Goal: Task Accomplishment & Management: Manage account settings

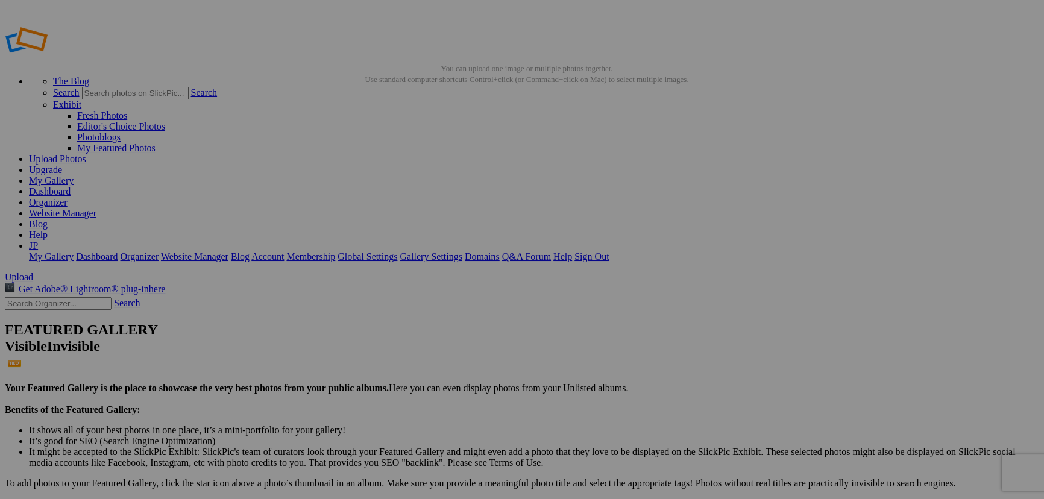
drag, startPoint x: 335, startPoint y: 235, endPoint x: 415, endPoint y: 241, distance: 79.8
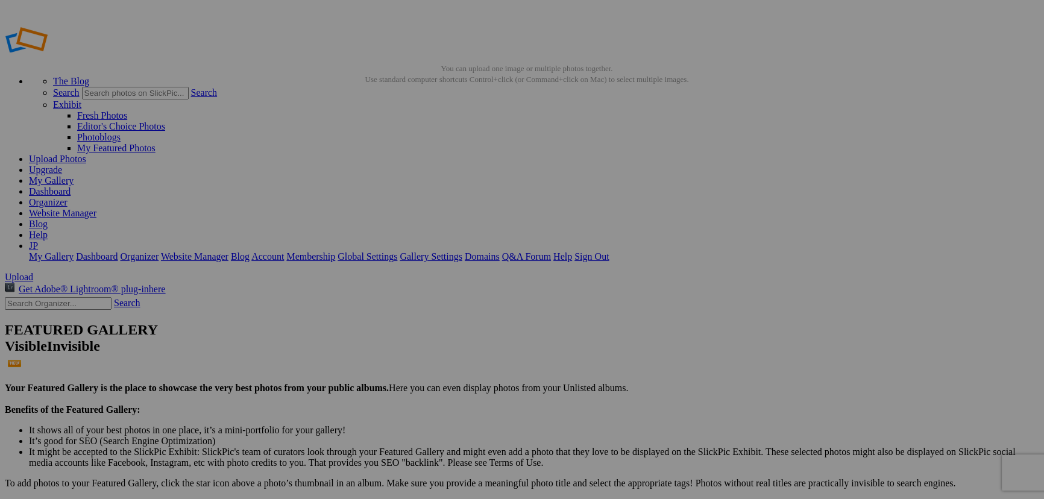
paste input "-AlmostBanksy"
type input "2510--Almost Banksy-WORLDWIDEPHOTOWALK"
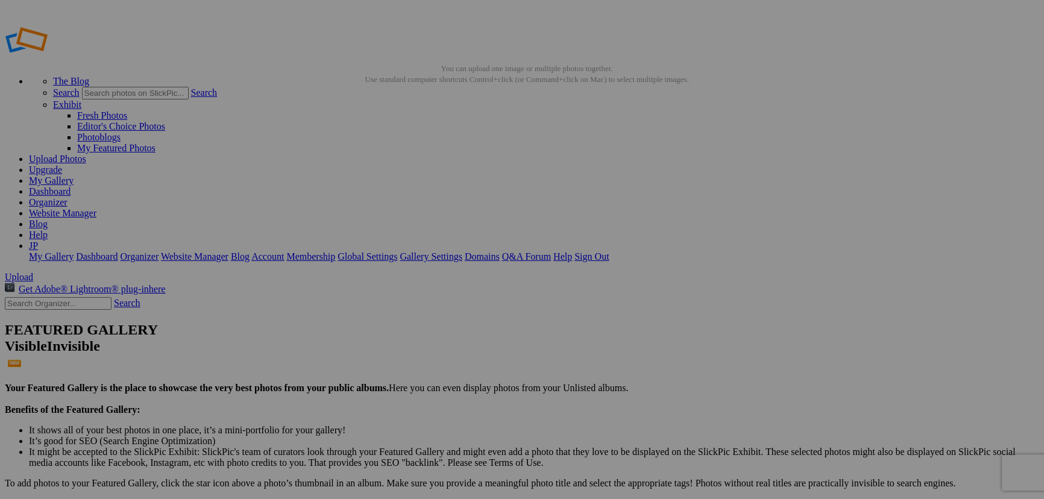
type input "2510--Signboards of Oldsmobile 1947-WORLDWIDEPHOTOWALK"
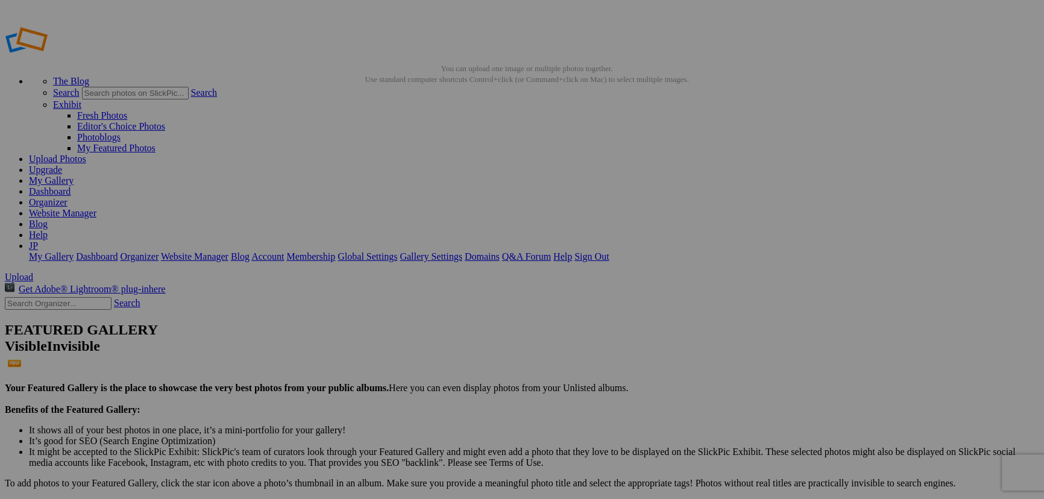
scroll to position [0, 48]
type input "2510--Reflections-WORLDWIDEPHOTOWALK"
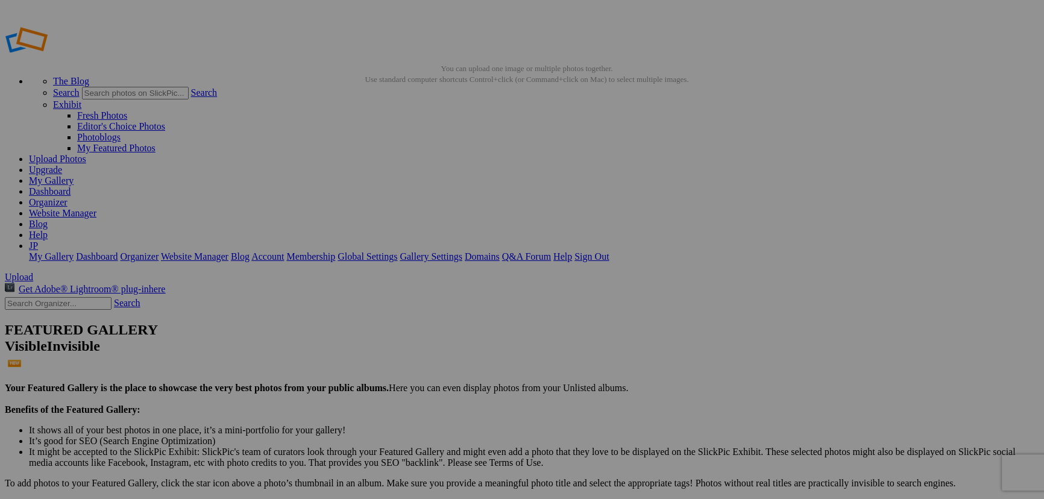
type input "2510--Breathtakingly beautiful design-WORLDWIDEPHOTOWALK-Oldsmobile-1947"
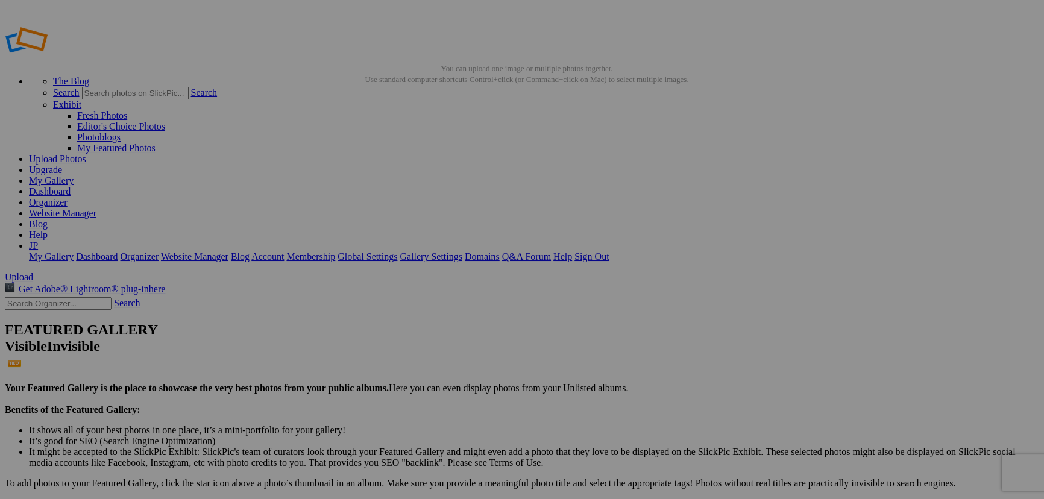
type input "2510--Obey the President-WORLDWIDEPHOTOWALK"
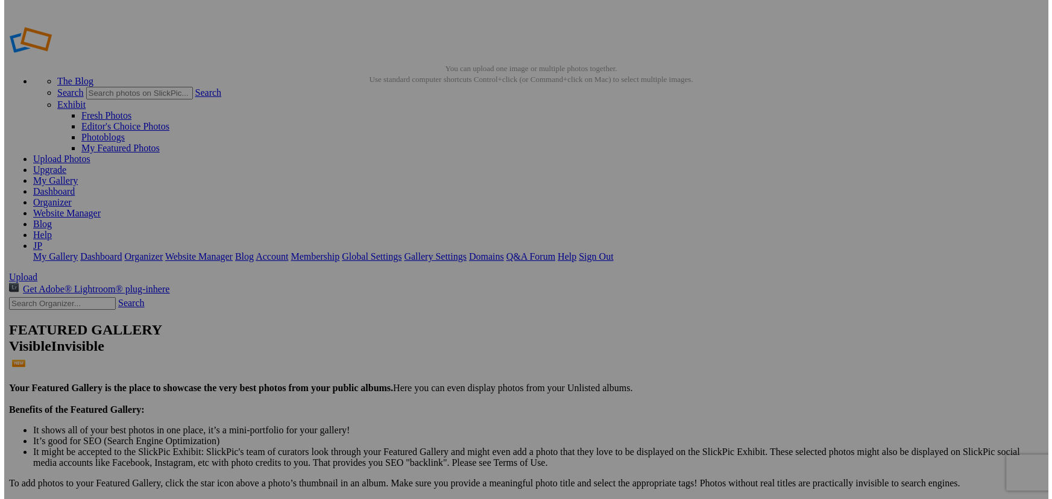
scroll to position [0, 0]
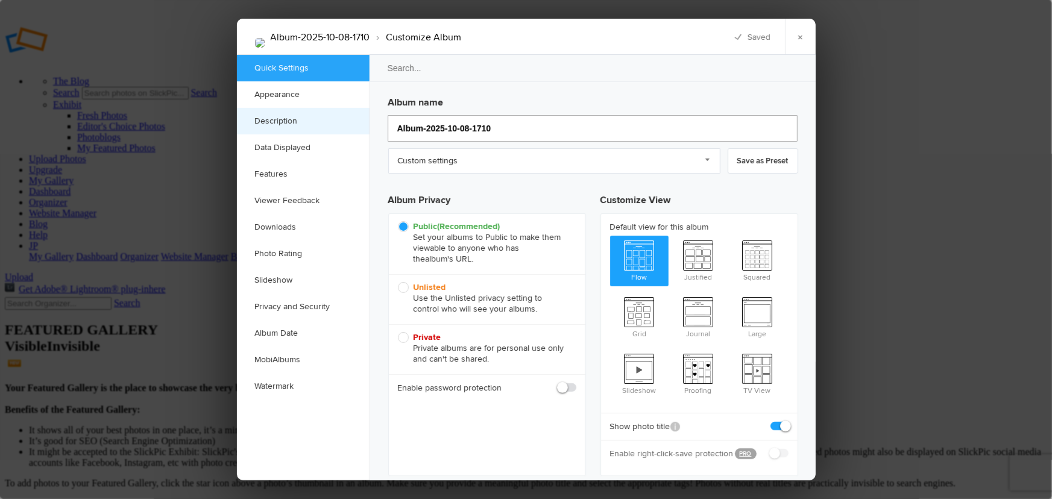
drag, startPoint x: 504, startPoint y: 128, endPoint x: 313, endPoint y: 119, distance: 190.7
click at [313, 119] on div "Quick Settings Appearance Description Data Displayed Features Viewer Feedback D…" at bounding box center [526, 268] width 579 height 426
type input "Sc"
type input "[PERSON_NAME]"
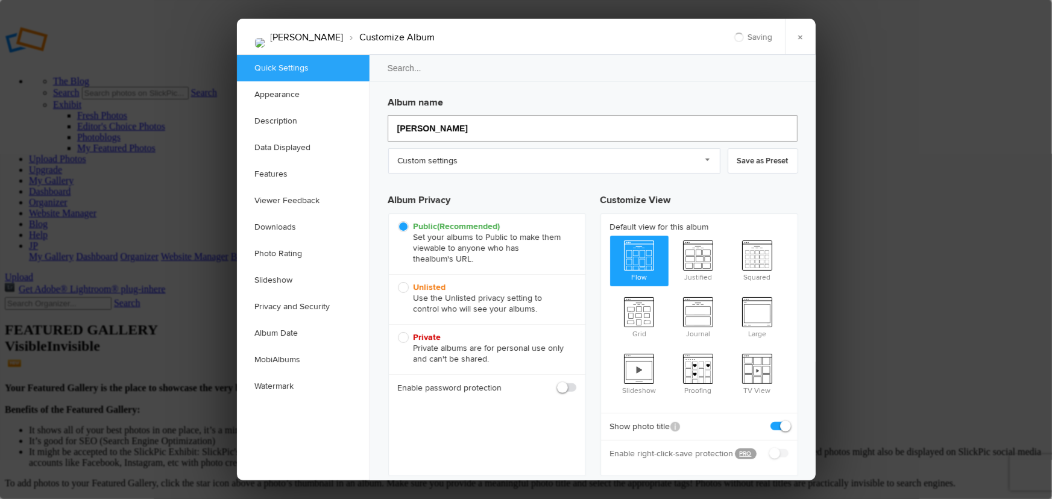
type input "[PERSON_NAME]"
type input "[PERSON_NAME] Wo"
type input "[PERSON_NAME] W"
type input "[PERSON_NAME] Worldw"
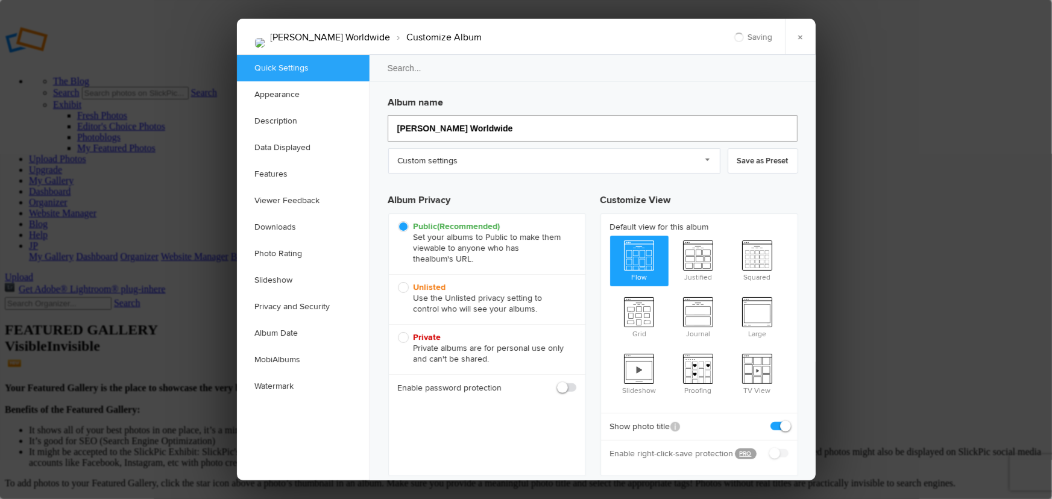
type input "[PERSON_NAME] Worldwide P"
type input "[PERSON_NAME] Worldwide Photo Walk 2025"
type input "[PERSON_NAME] Worldwide Photo Walk 2025 -"
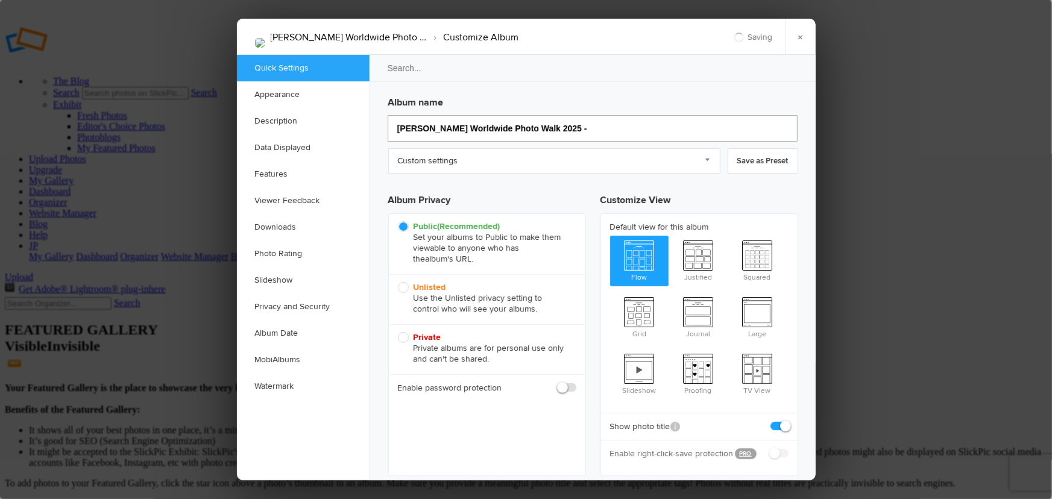
type input "[PERSON_NAME] Worldwide Photo Walk 2025 -"
type input "[PERSON_NAME] Worldwide Photo Walk 2025 - [GEOGRAPHIC_DATA] [GEOGRAPHIC_DATA]"
type input "[PERSON_NAME] Worldwide Photo Walk 2025 - [GEOGRAPHIC_DATA] walk"
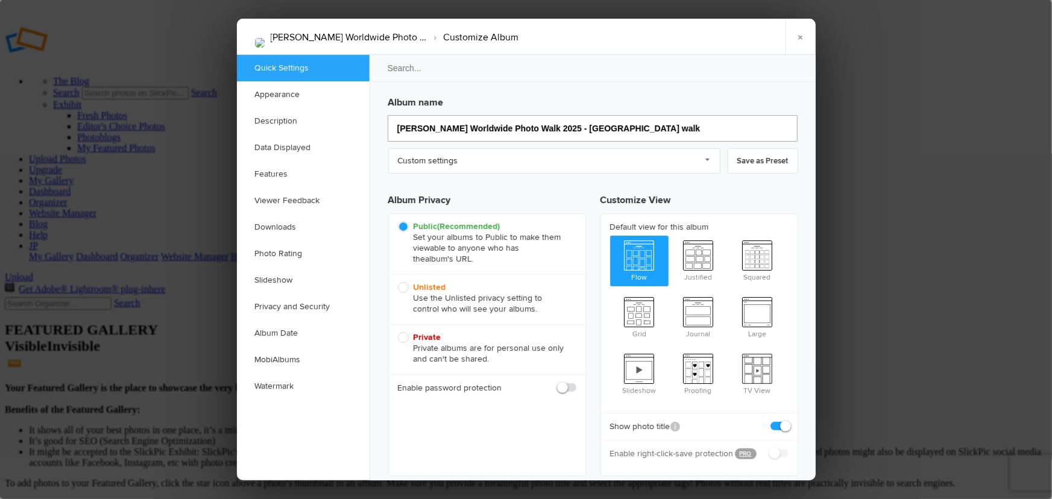
type input "[PERSON_NAME] Worldwide Photo Walk 2025 - [GEOGRAPHIC_DATA] walk"
click at [699, 69] on input "search" at bounding box center [593, 68] width 448 height 28
click at [704, 162] on link "Custom settings" at bounding box center [554, 160] width 332 height 25
click at [678, 77] on input "search" at bounding box center [593, 68] width 448 height 28
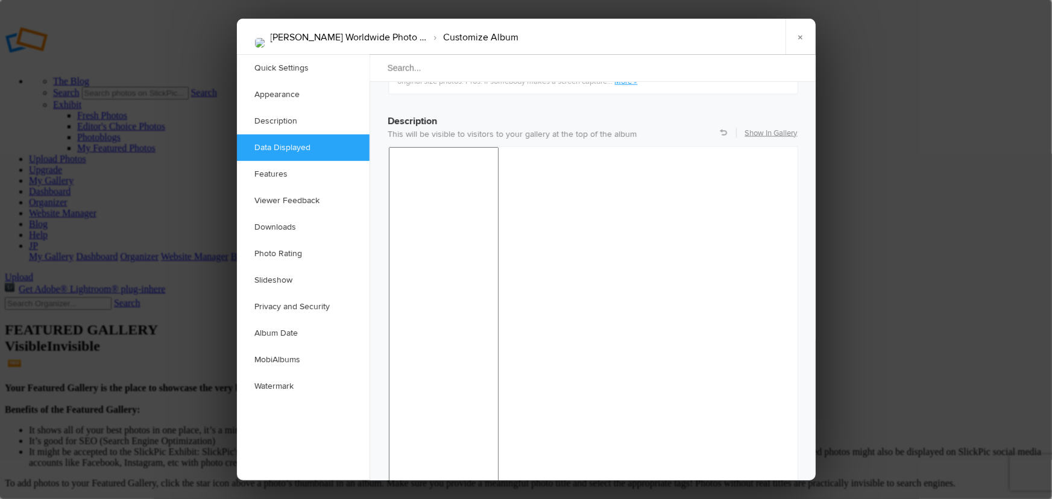
scroll to position [822, 0]
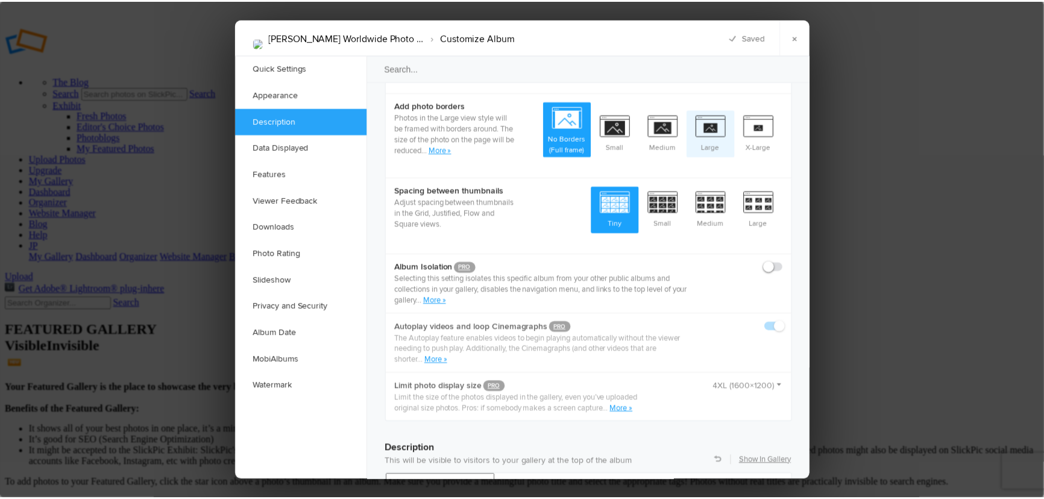
scroll to position [603, 0]
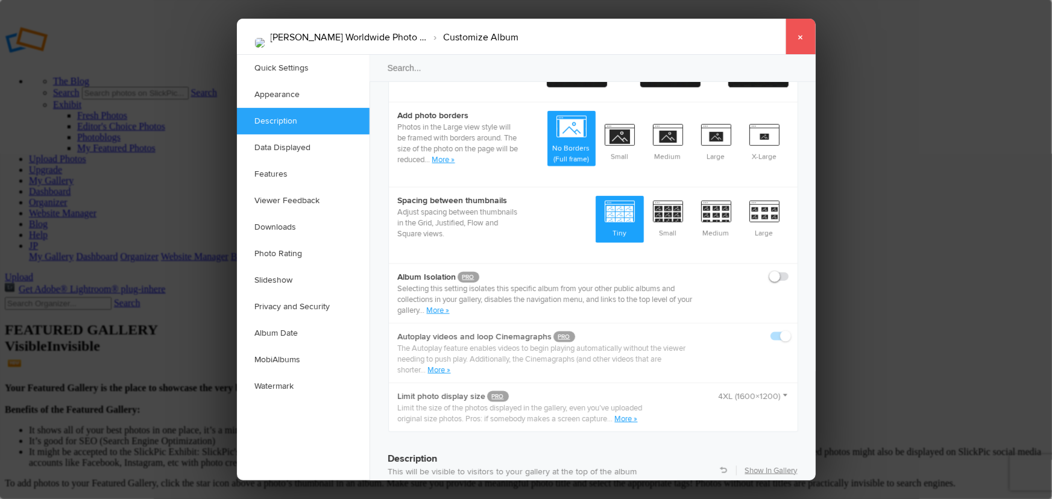
click at [798, 31] on link "×" at bounding box center [800, 37] width 30 height 36
